Goal: Information Seeking & Learning: Learn about a topic

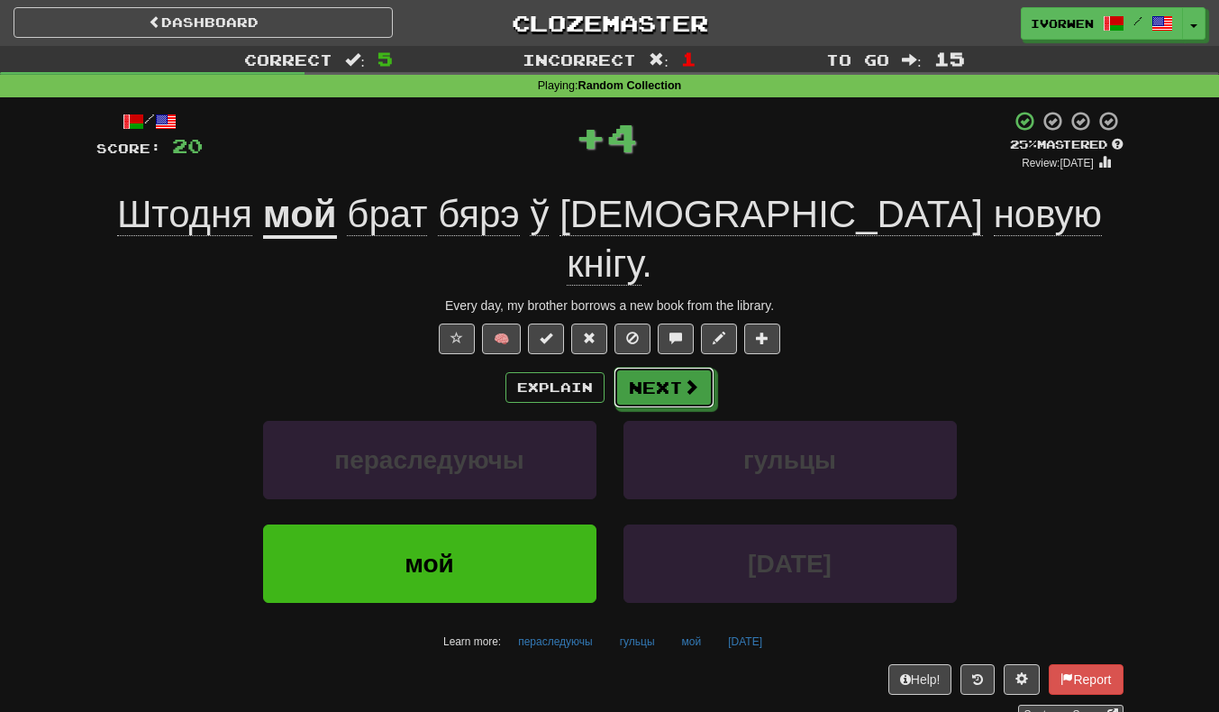
click at [653, 367] on button "Next" at bounding box center [664, 387] width 101 height 41
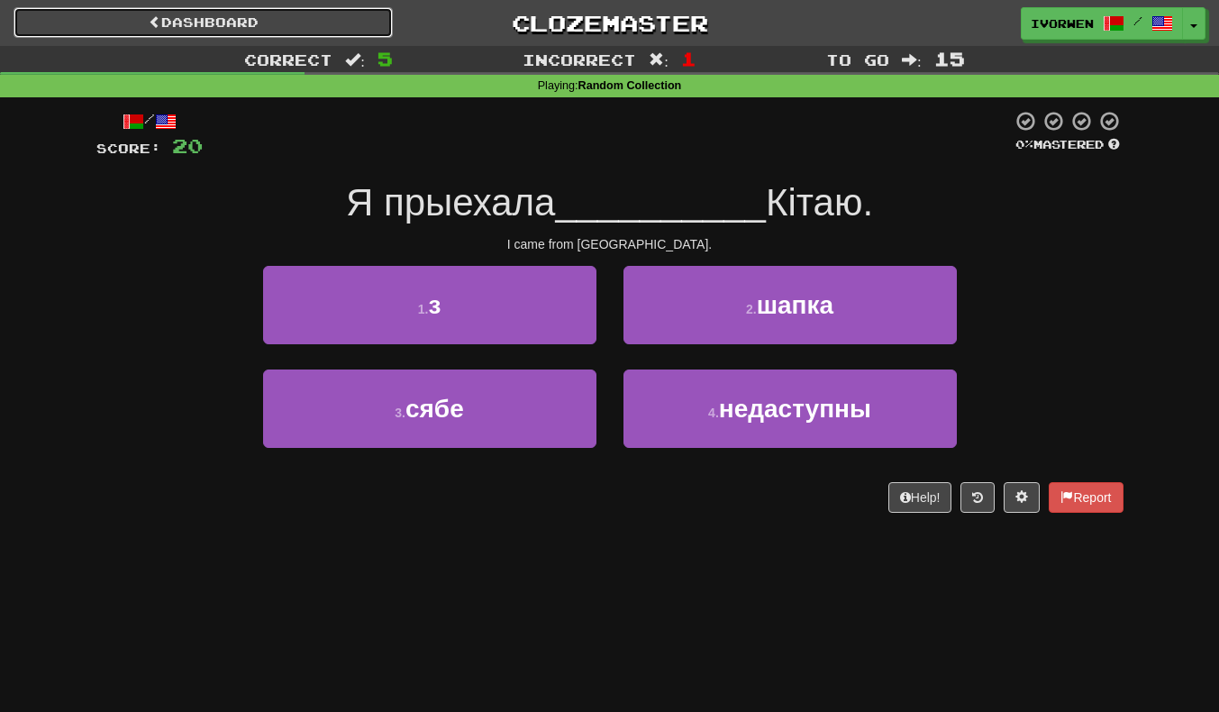
click at [122, 28] on link "Dashboard" at bounding box center [203, 22] width 379 height 31
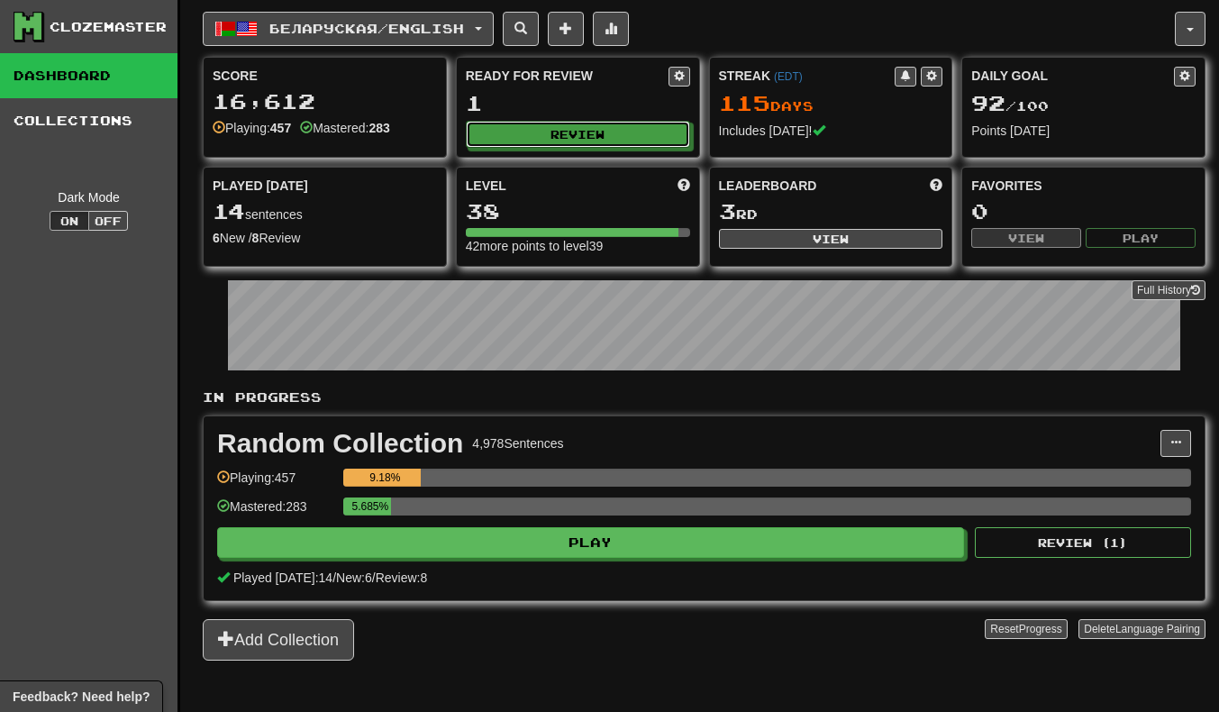
click at [538, 128] on button "Review" at bounding box center [578, 134] width 224 height 27
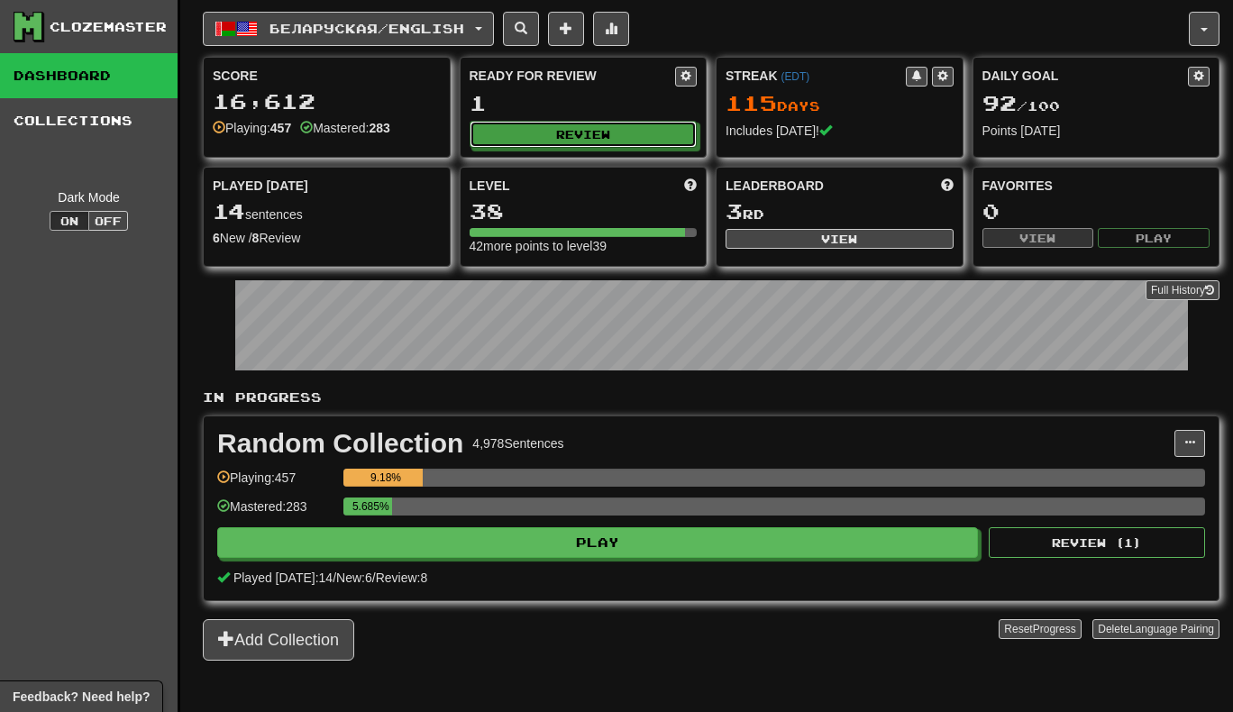
select select "**"
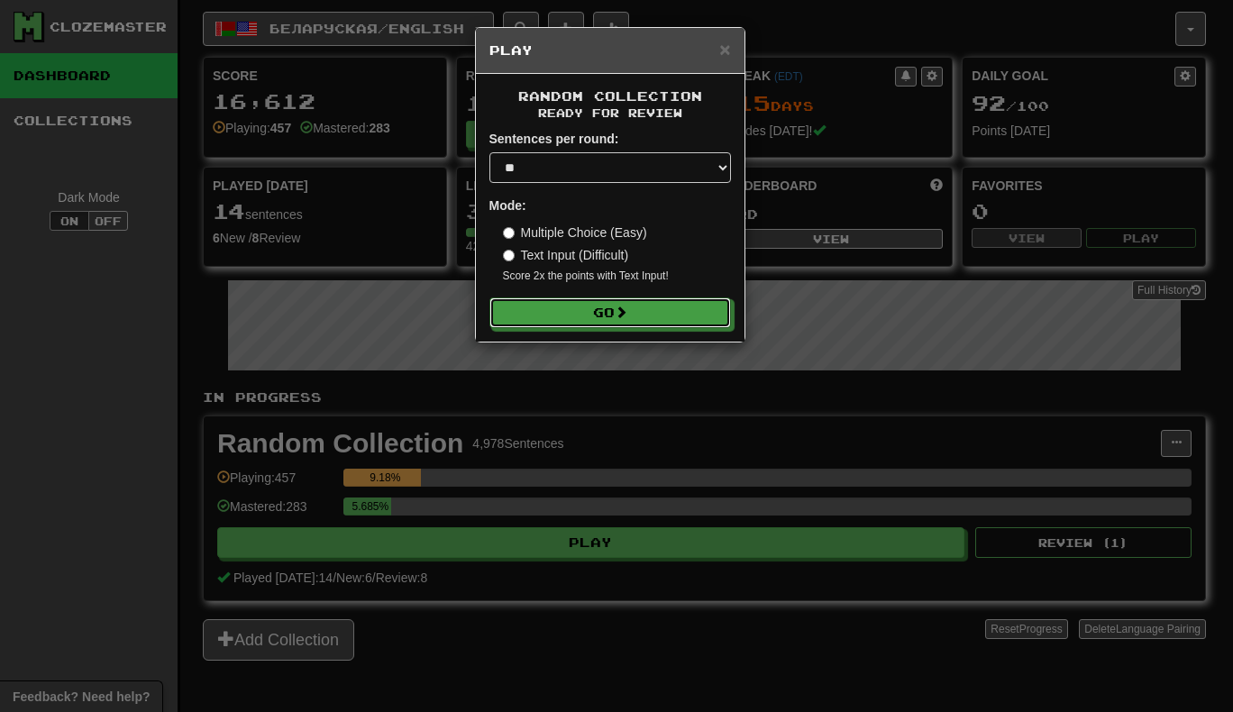
click at [538, 316] on button "Go" at bounding box center [610, 312] width 242 height 31
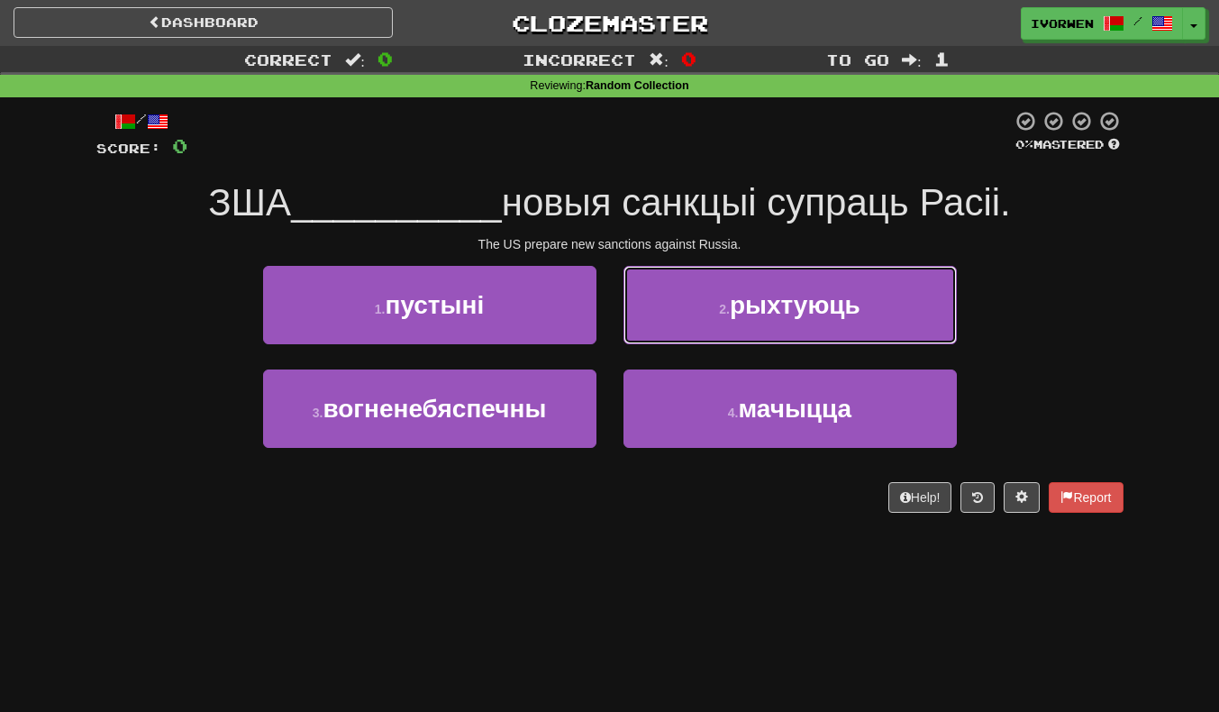
click at [660, 288] on button "2 . рыхтуюць" at bounding box center [790, 305] width 333 height 78
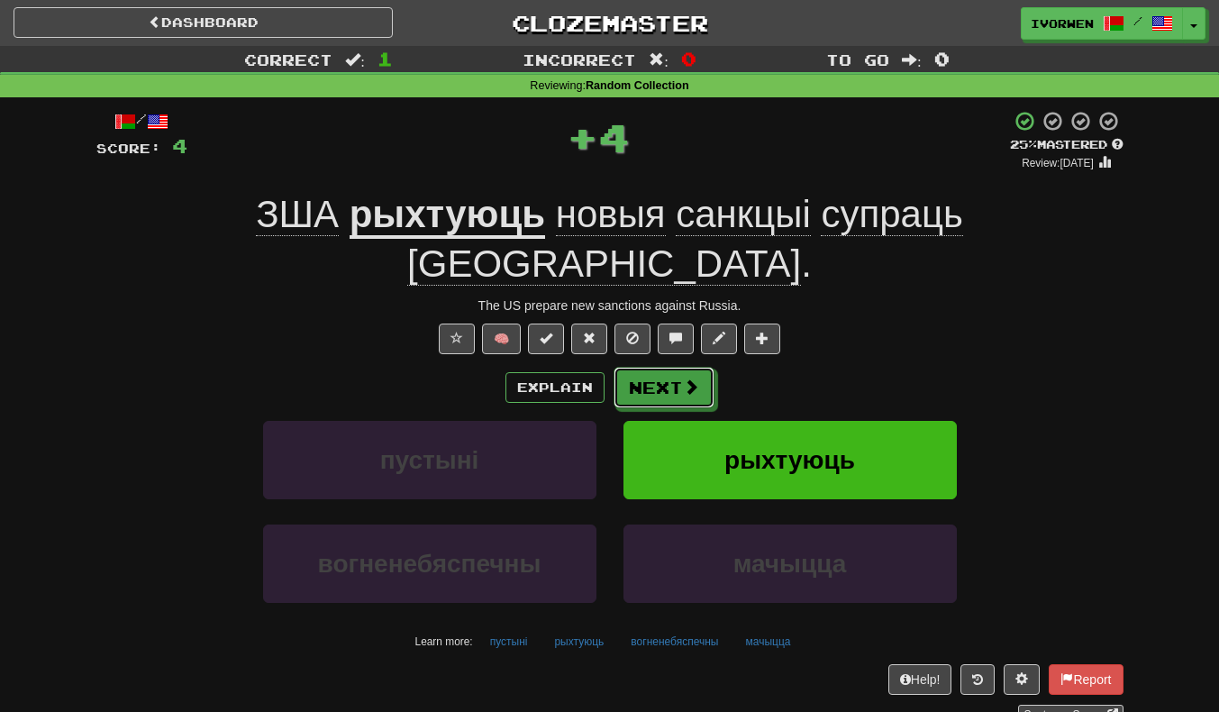
click at [657, 367] on button "Next" at bounding box center [664, 387] width 101 height 41
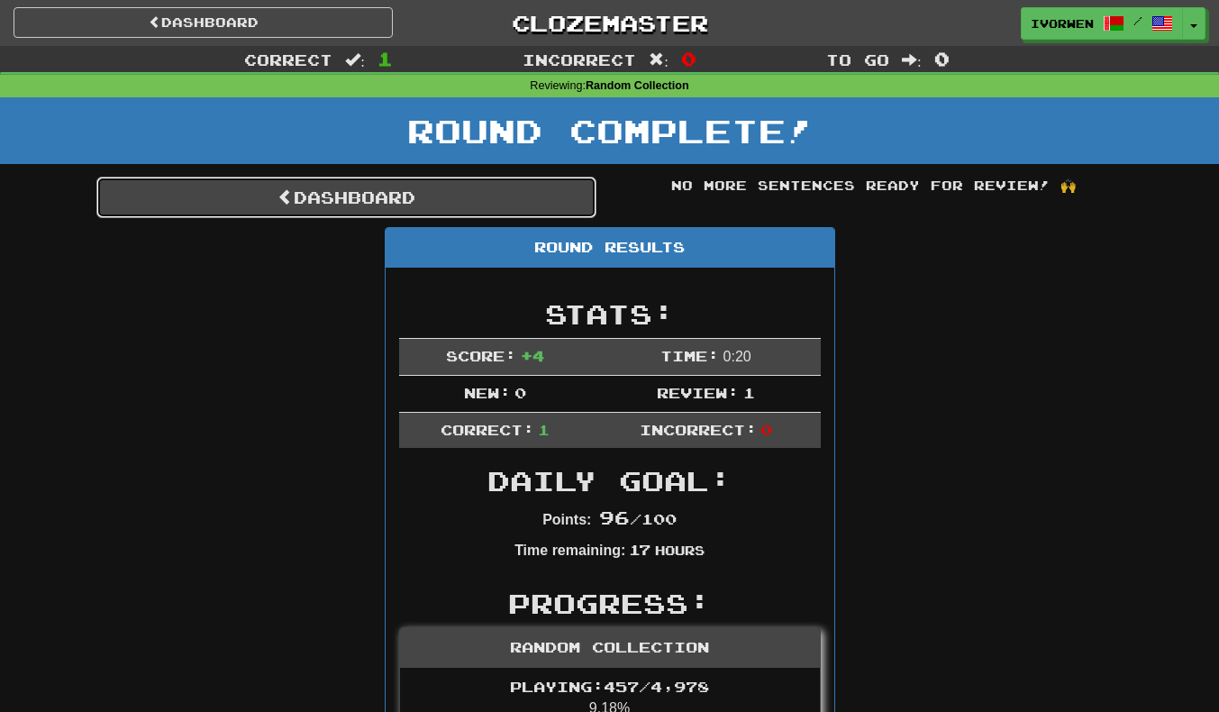
click at [441, 187] on link "Dashboard" at bounding box center [346, 197] width 500 height 41
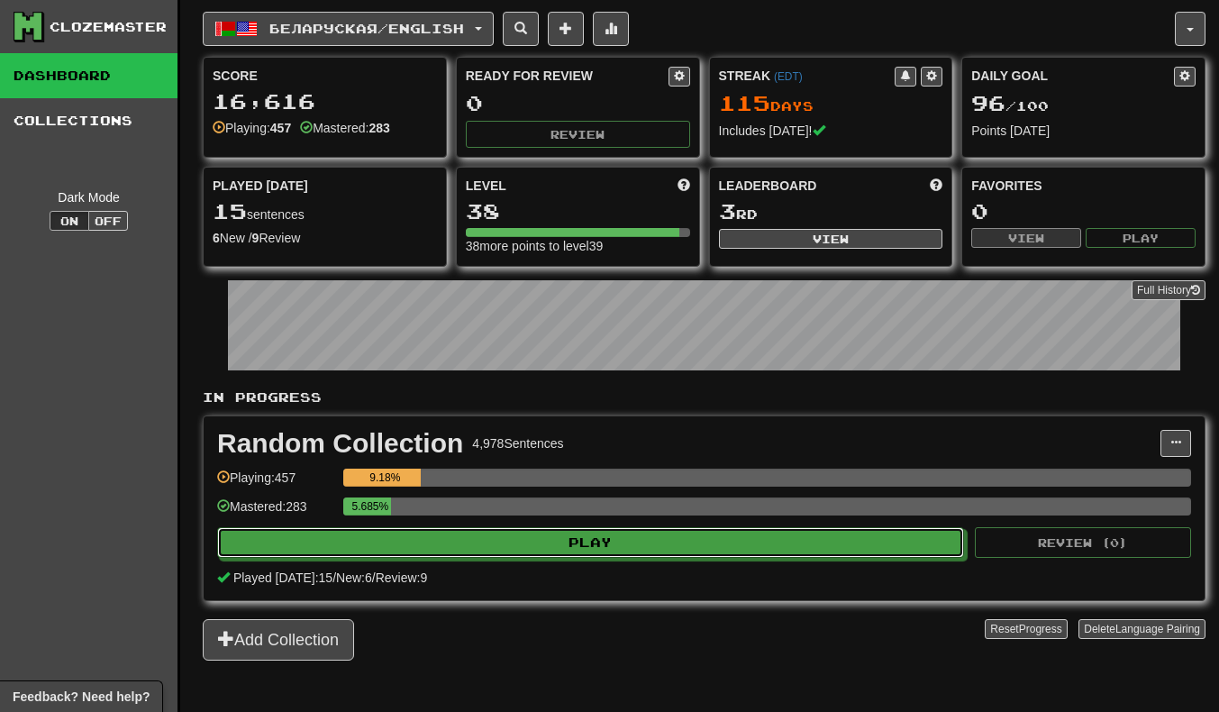
click at [472, 547] on button "Play" at bounding box center [590, 542] width 747 height 31
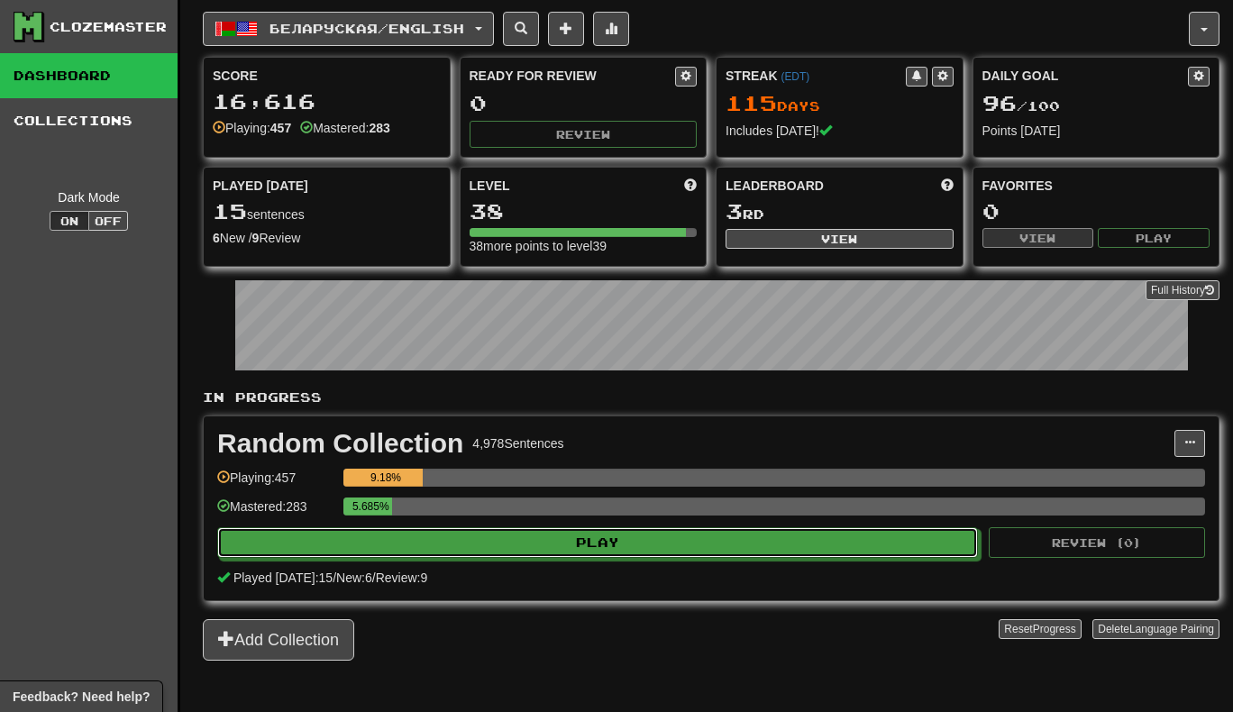
select select "**"
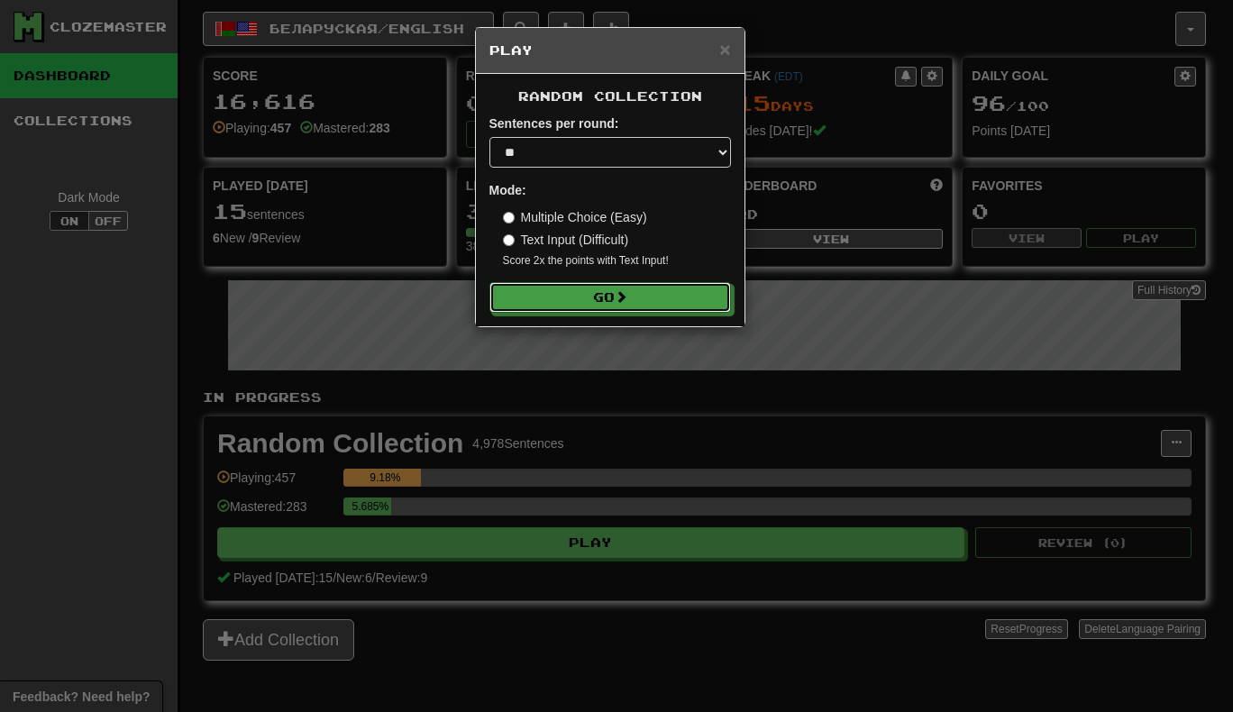
click at [590, 292] on button "Go" at bounding box center [610, 297] width 242 height 31
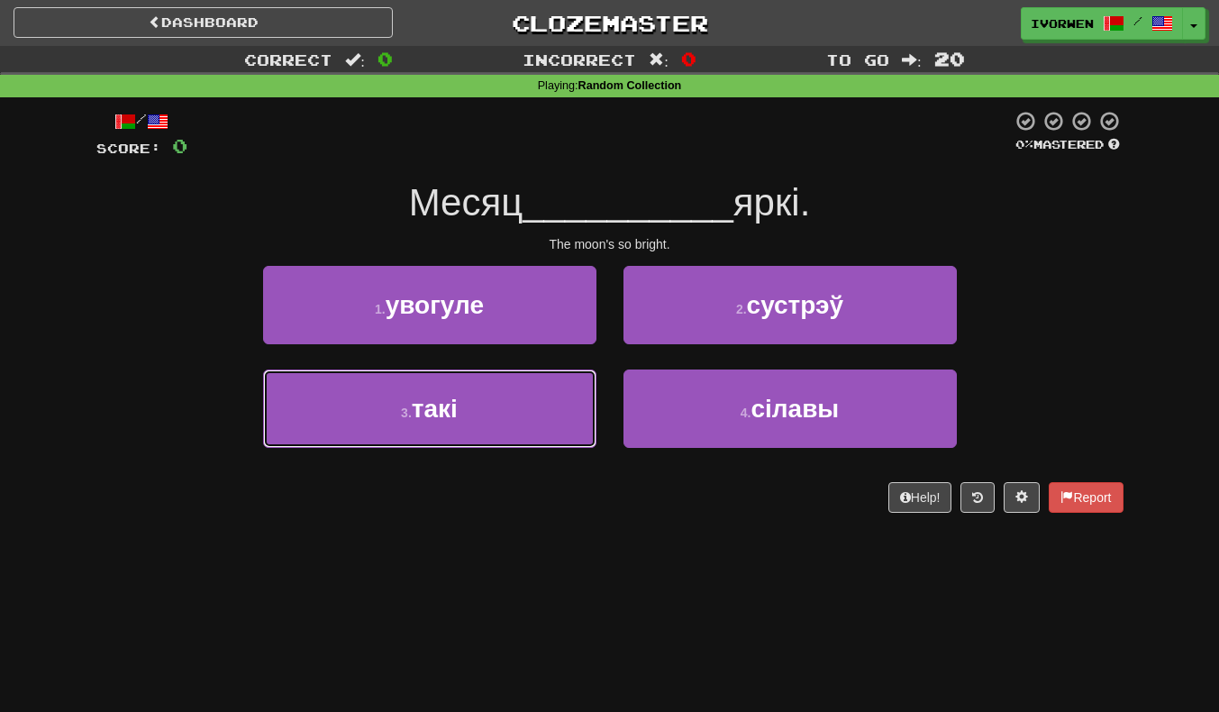
click at [445, 397] on span "такі" at bounding box center [435, 409] width 46 height 28
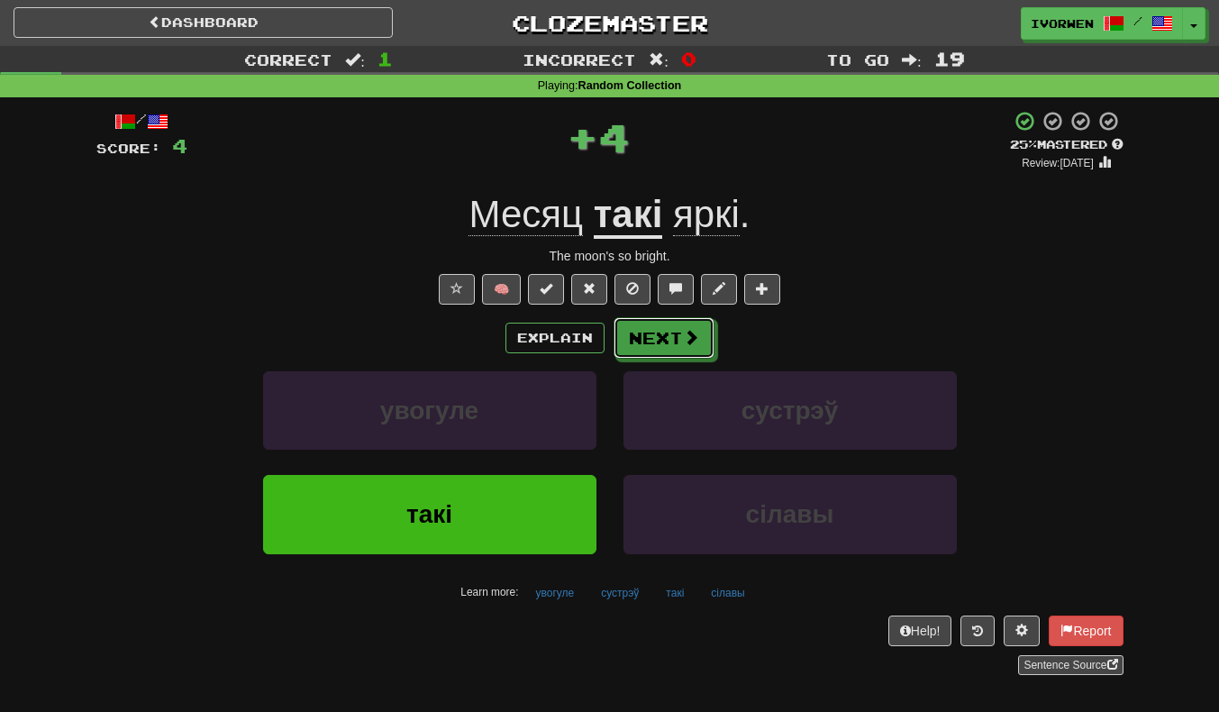
click at [648, 345] on button "Next" at bounding box center [664, 337] width 101 height 41
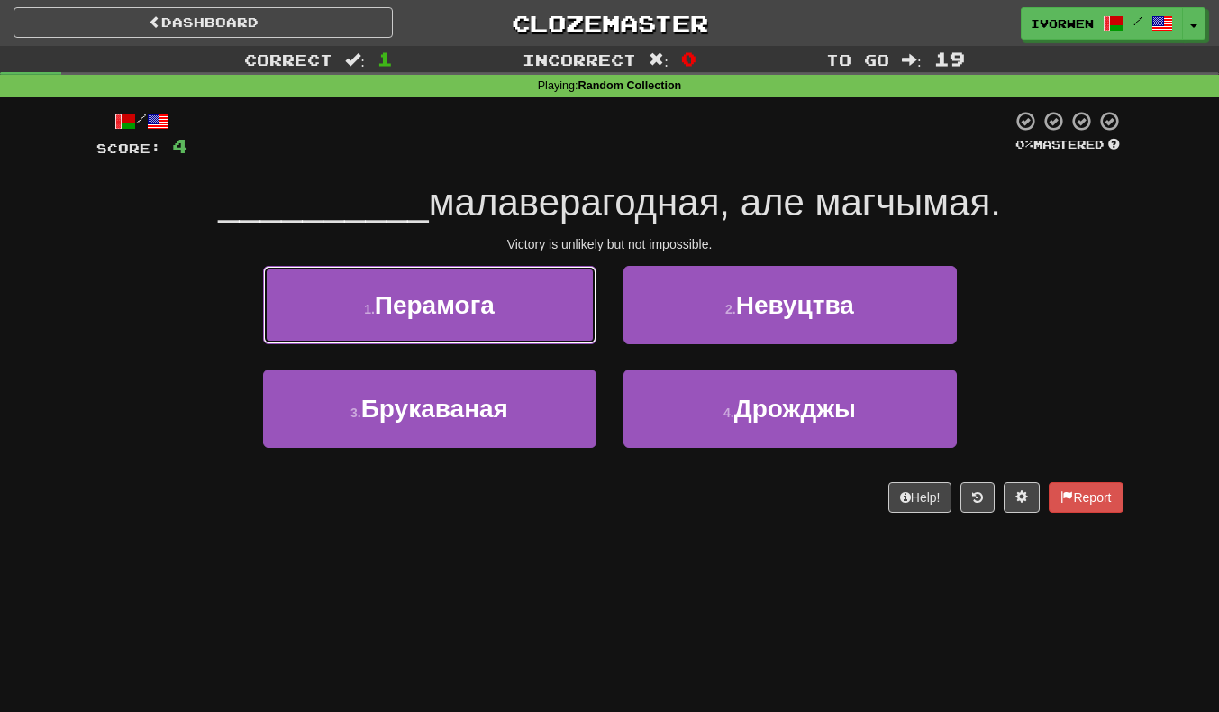
click at [404, 305] on span "Перамога" at bounding box center [435, 305] width 120 height 28
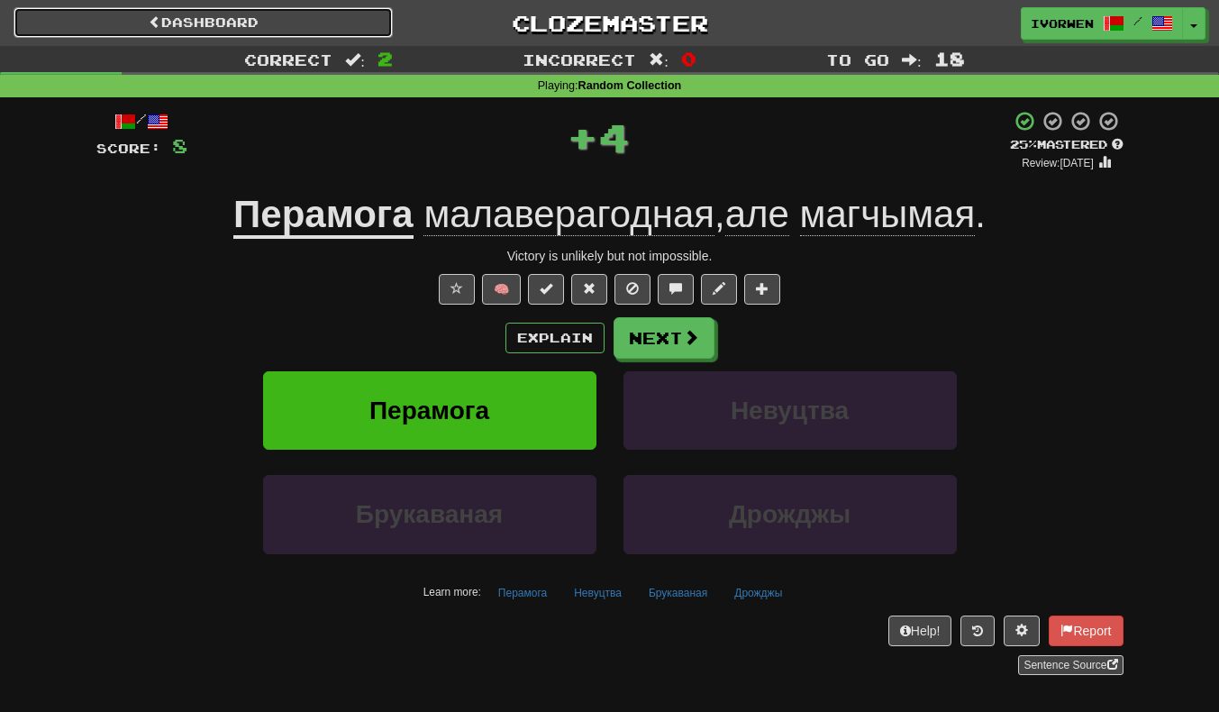
click at [72, 20] on link "Dashboard" at bounding box center [203, 22] width 379 height 31
